Goal: Task Accomplishment & Management: Manage account settings

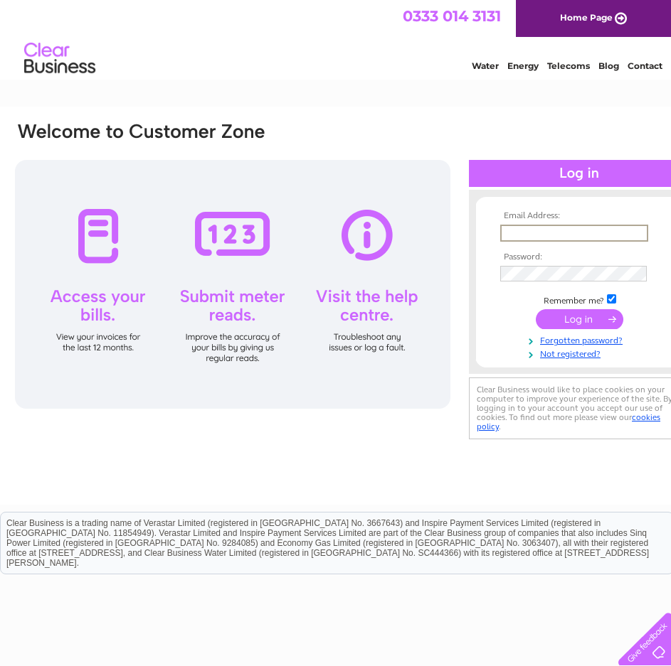
click at [540, 225] on input "text" at bounding box center [574, 233] width 148 height 17
type input "[PERSON_NAME][EMAIL_ADDRESS][DOMAIN_NAME]"
click at [571, 326] on input "submit" at bounding box center [578, 319] width 87 height 20
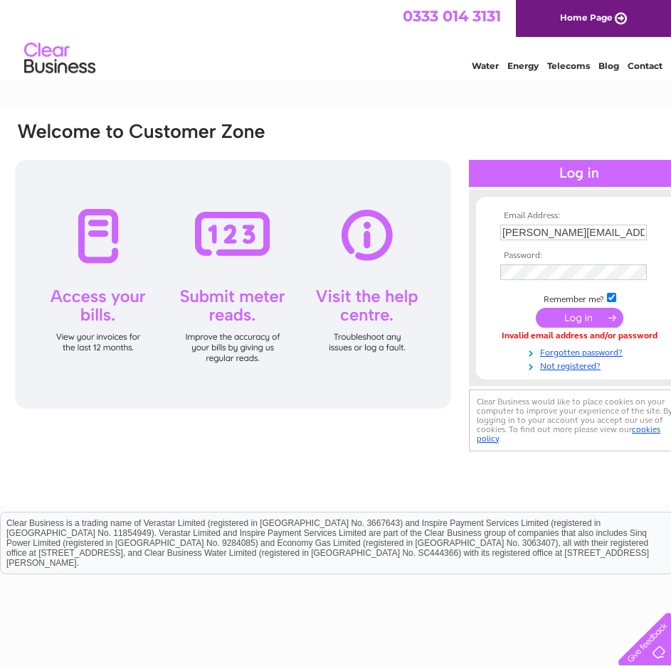
click at [567, 326] on input "submit" at bounding box center [578, 318] width 87 height 20
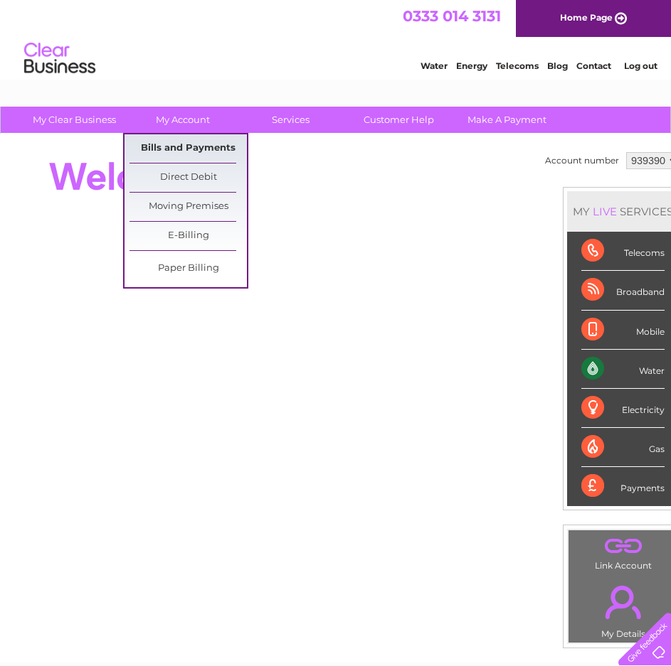
click at [197, 149] on link "Bills and Payments" at bounding box center [187, 148] width 117 height 28
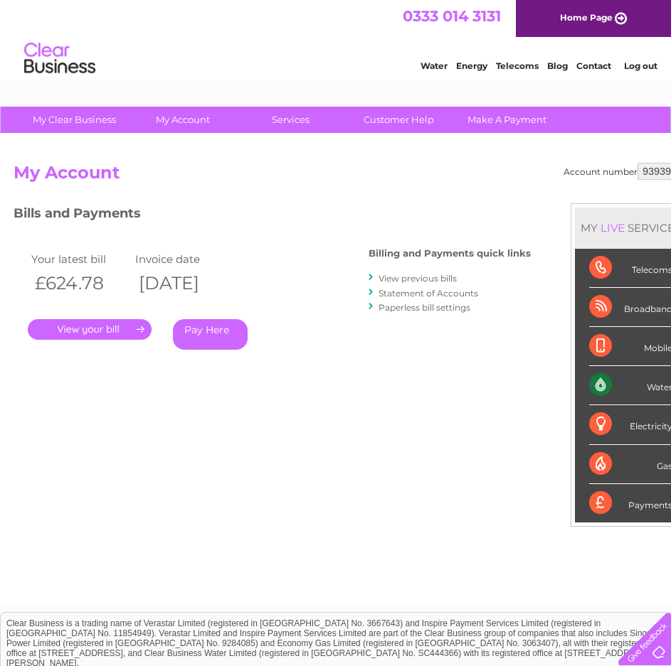
click at [110, 334] on link "." at bounding box center [90, 329] width 124 height 21
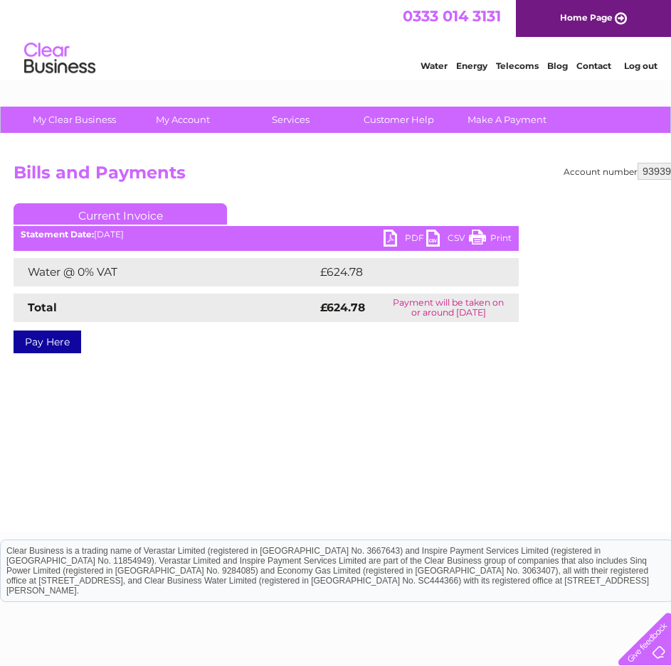
click at [406, 235] on link "PDF" at bounding box center [404, 240] width 43 height 21
